Goal: Information Seeking & Learning: Stay updated

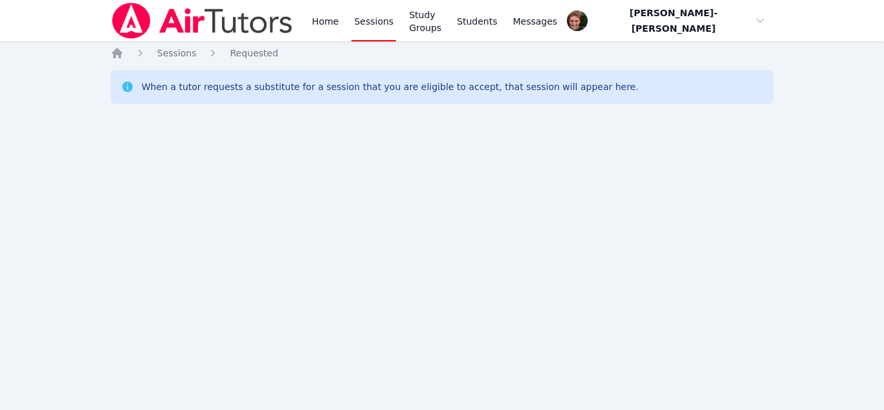
click at [258, 192] on div "Home Sessions Study Groups Students Messages Open user menu Vincent Astray-Cane…" at bounding box center [442, 205] width 884 height 410
